Goal: Book appointment/travel/reservation

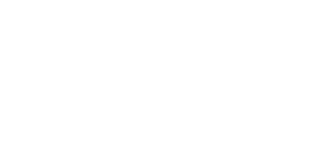
type input "lenzo78@gmail.com"
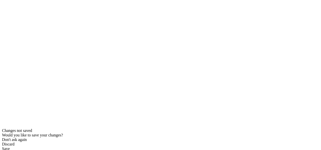
scroll to position [25, 0]
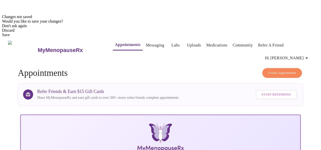
scroll to position [143, 0]
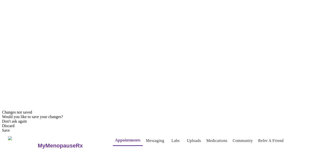
scroll to position [43, 0]
